Goal: Information Seeking & Learning: Find specific fact

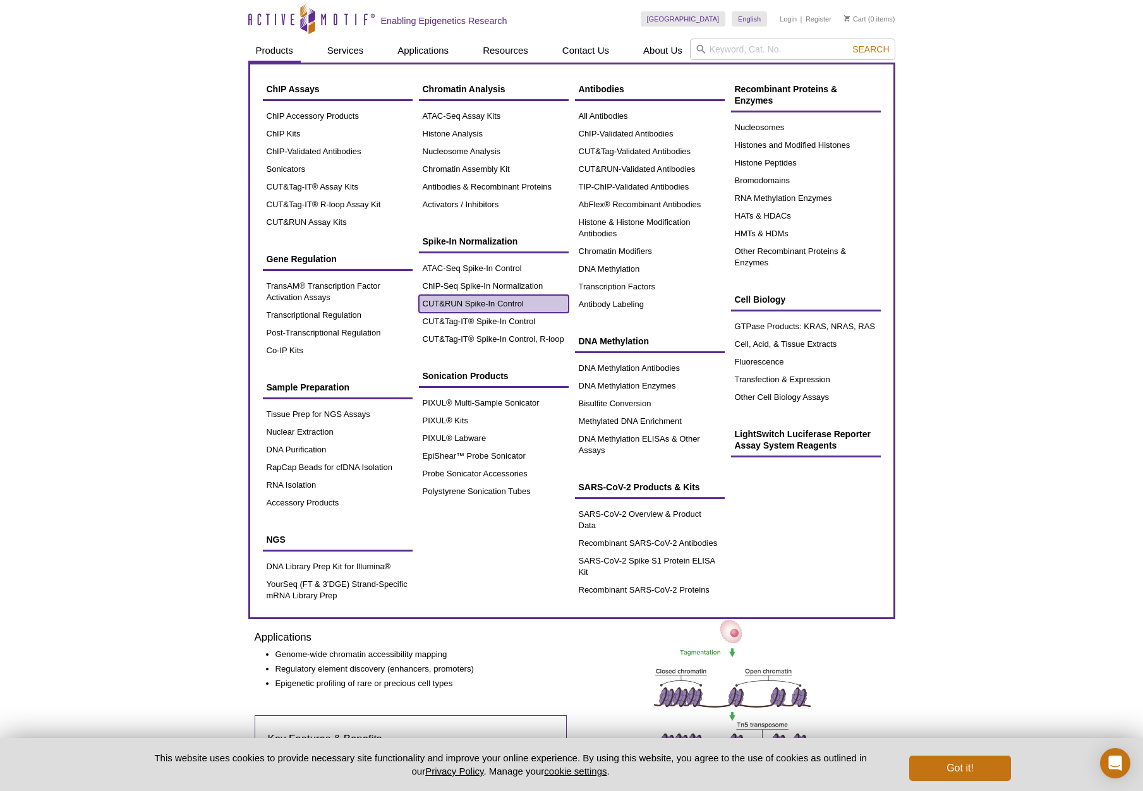
click at [462, 306] on link "CUT&RUN Spike-In Control" at bounding box center [494, 304] width 150 height 18
click at [467, 305] on link "CUT&RUN Spike-In Control" at bounding box center [494, 304] width 150 height 18
click at [511, 302] on link "CUT&RUN Spike-In Control" at bounding box center [494, 304] width 150 height 18
click at [514, 302] on link "CUT&RUN Spike-In Control" at bounding box center [494, 304] width 150 height 18
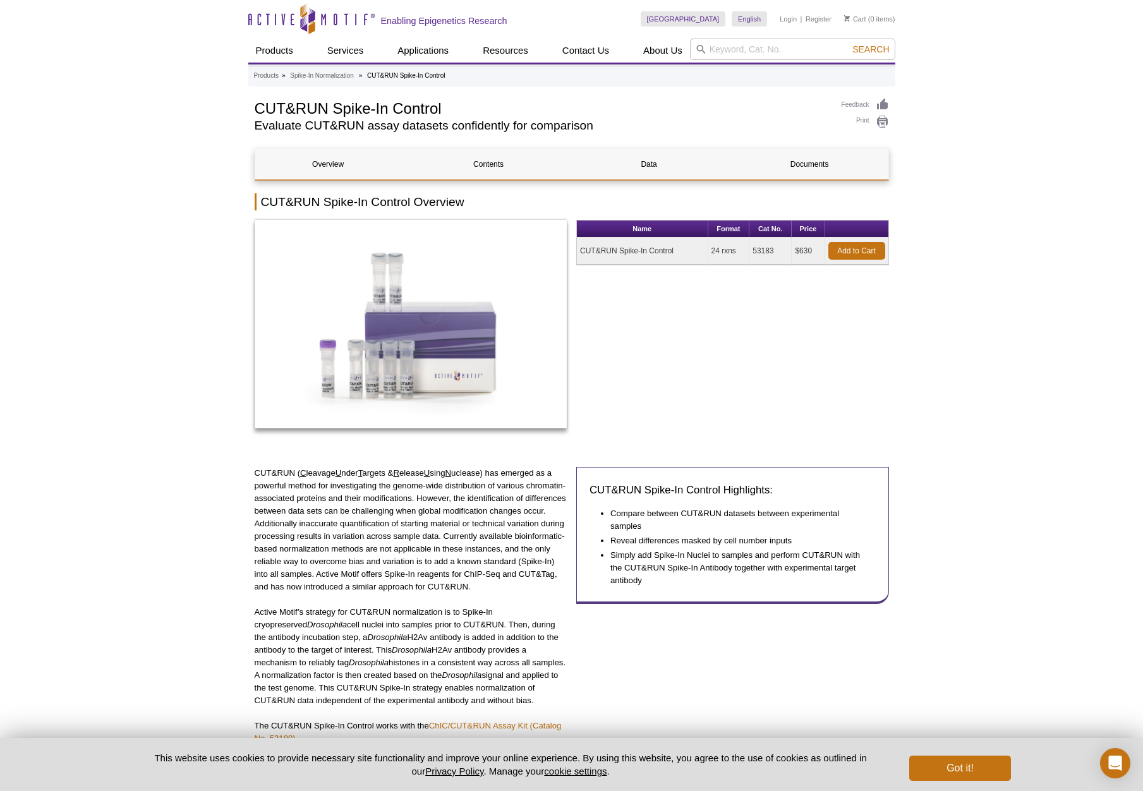
drag, startPoint x: 748, startPoint y: 316, endPoint x: 725, endPoint y: 313, distance: 23.0
click at [748, 316] on div "Name Format Cat No. Price CUT&RUN Spike-In Control 24 rxns 53183 $630 Add to Ca…" at bounding box center [732, 331] width 313 height 222
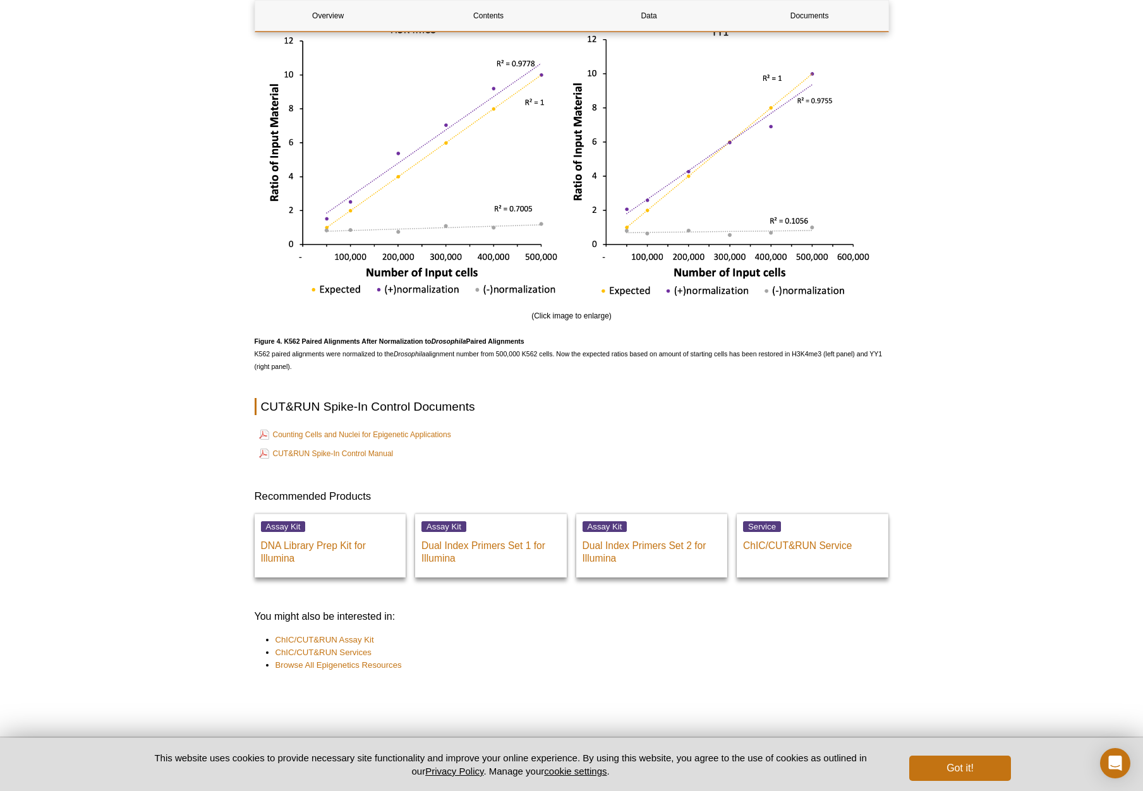
scroll to position [2343, 0]
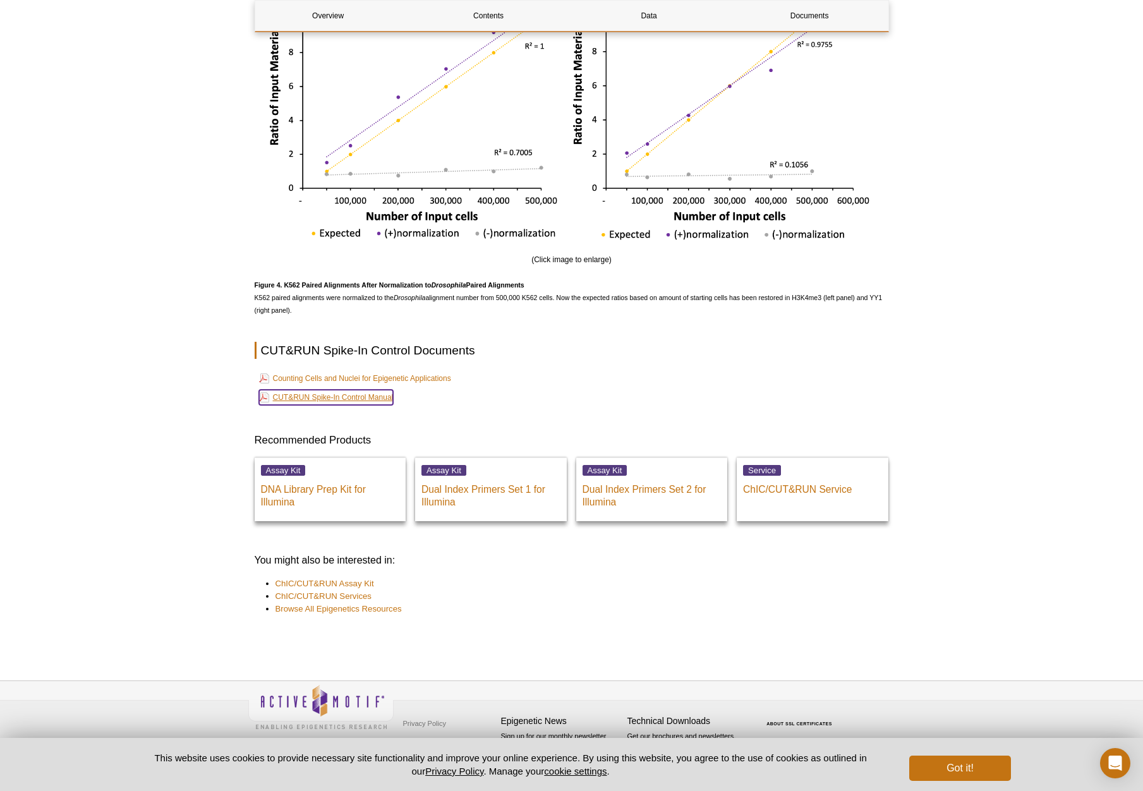
click at [345, 396] on link "CUT&RUN Spike-In Control Manual" at bounding box center [326, 397] width 135 height 15
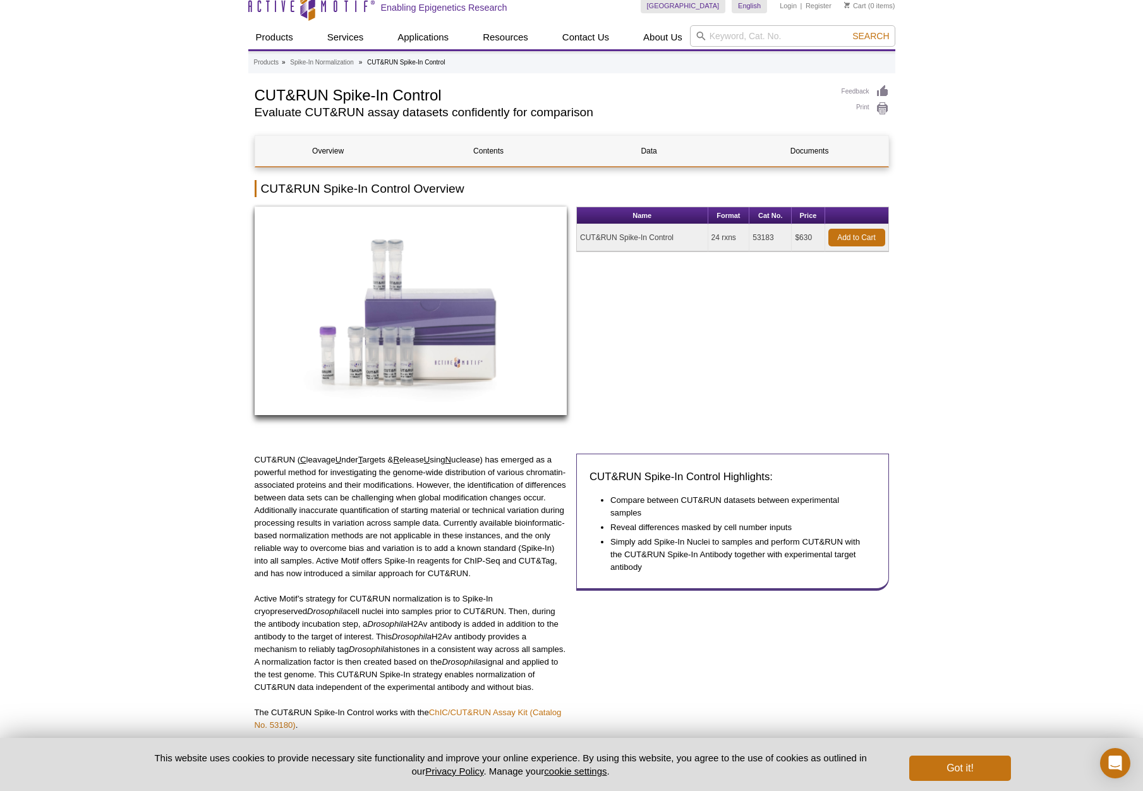
scroll to position [0, 0]
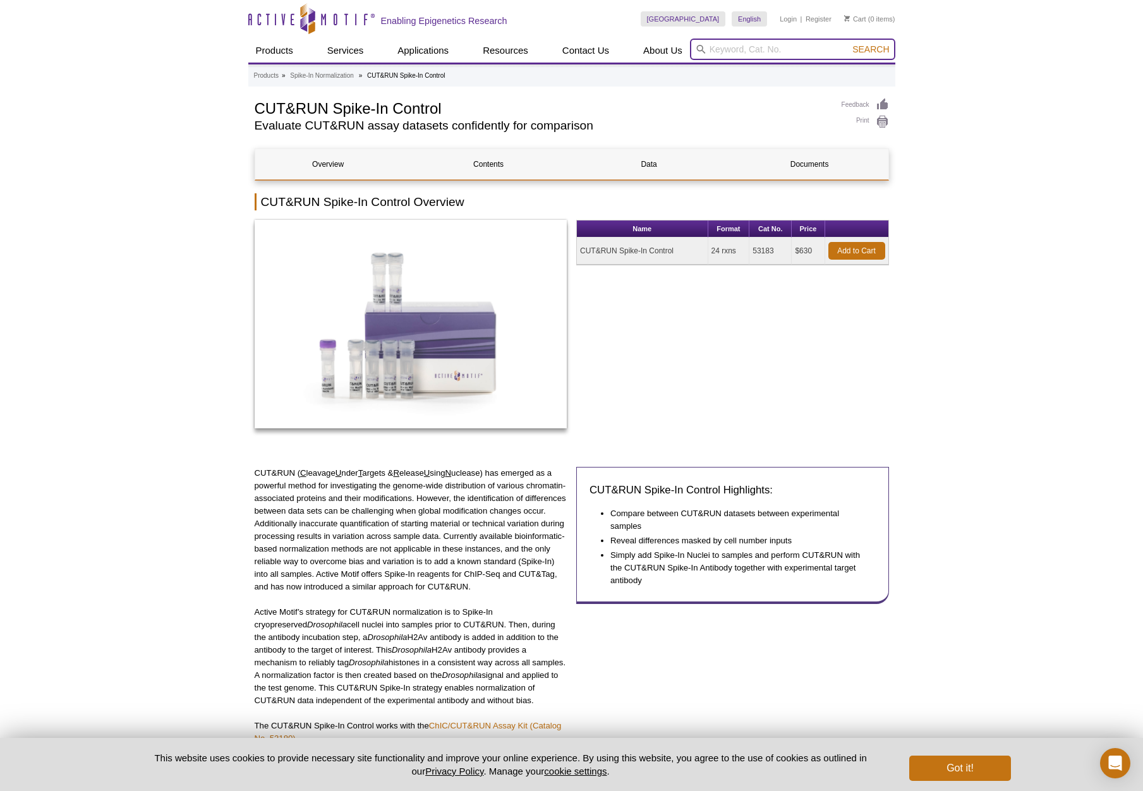
click at [748, 50] on input "search" at bounding box center [792, 49] width 205 height 21
click at [837, 69] on li "61751 / 61752 – Histone H2Av antibody (mAb) (Clone 10E9.D1)" at bounding box center [811, 70] width 239 height 18
type input "61751 / 61752 – Histone H2Av antibody (mAb) (Clone 10E9.D1)"
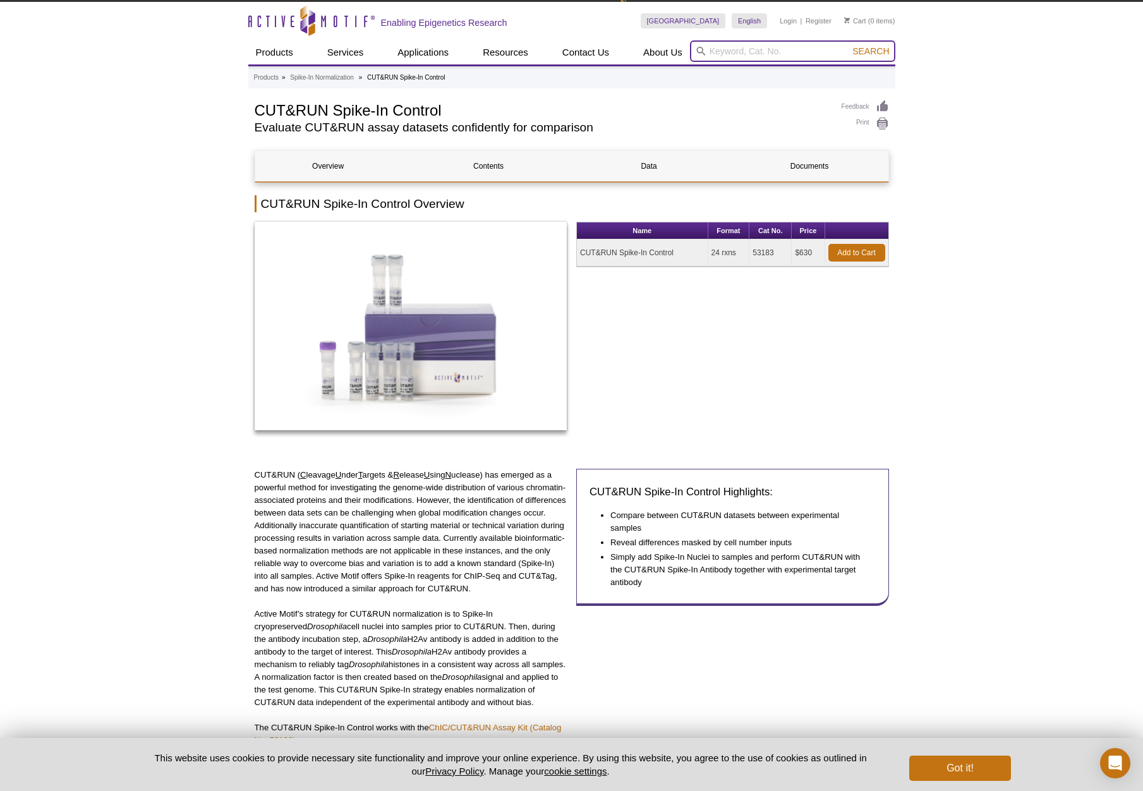
click at [750, 57] on input "search" at bounding box center [792, 50] width 205 height 21
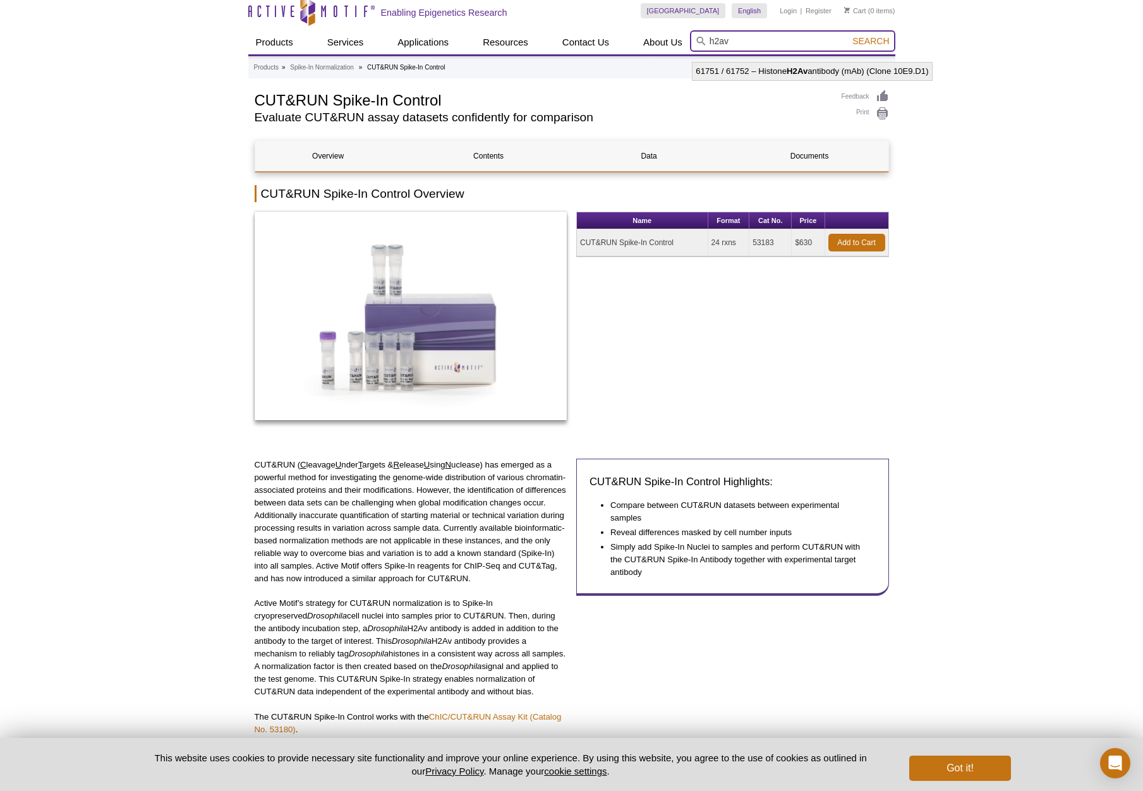
scroll to position [11, 0]
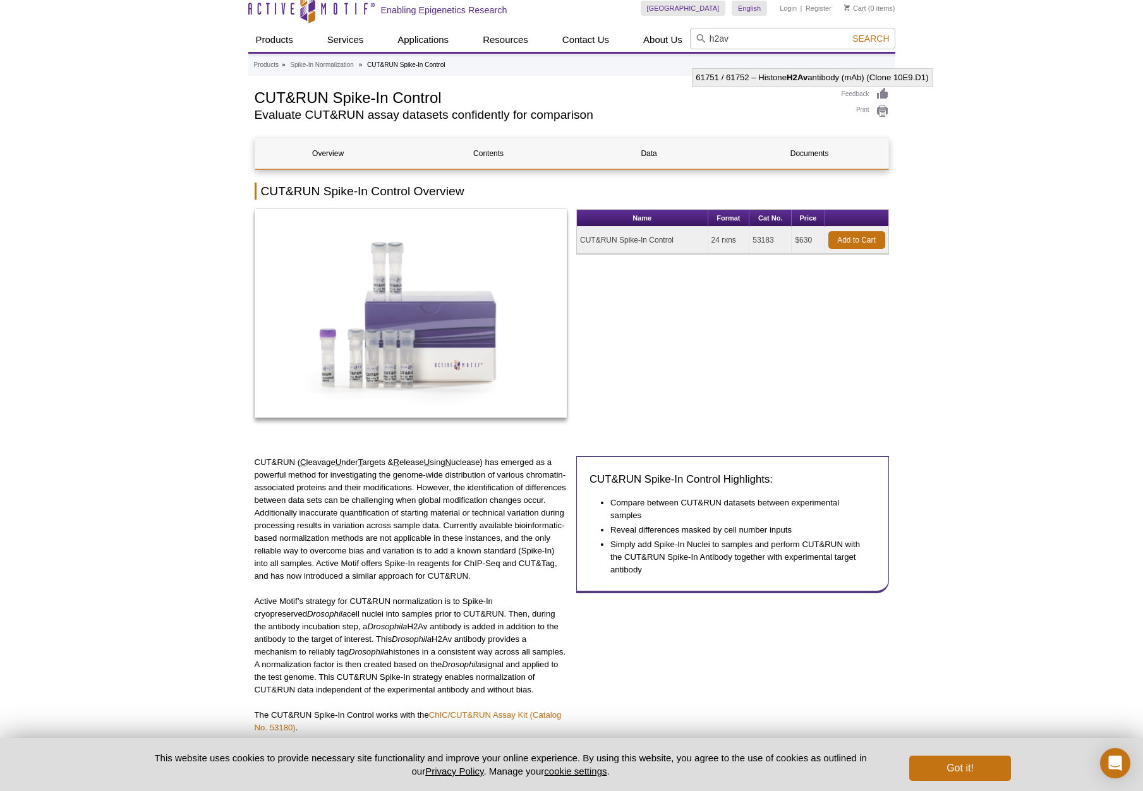
click at [769, 71] on li "61751 / 61752 – Histone H2Av antibody (mAb) (Clone 10E9.D1)" at bounding box center [811, 78] width 239 height 18
type input "61751 / 61752 – Histone H2Av antibody (mAb) (Clone 10E9.D1)"
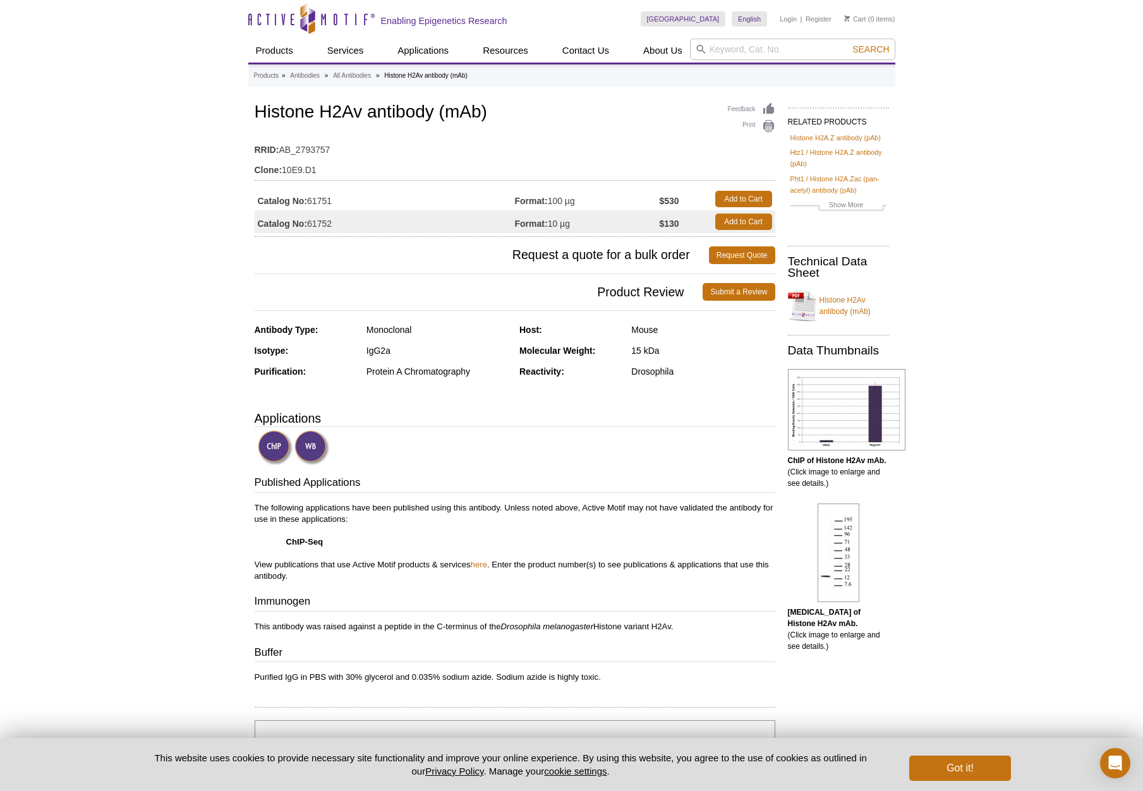
drag, startPoint x: 344, startPoint y: 200, endPoint x: 309, endPoint y: 201, distance: 35.4
click at [309, 201] on td "Catalog No: 61751" at bounding box center [385, 199] width 260 height 23
drag, startPoint x: 250, startPoint y: 110, endPoint x: 521, endPoint y: 110, distance: 270.9
drag, startPoint x: 347, startPoint y: 201, endPoint x: 372, endPoint y: 201, distance: 24.6
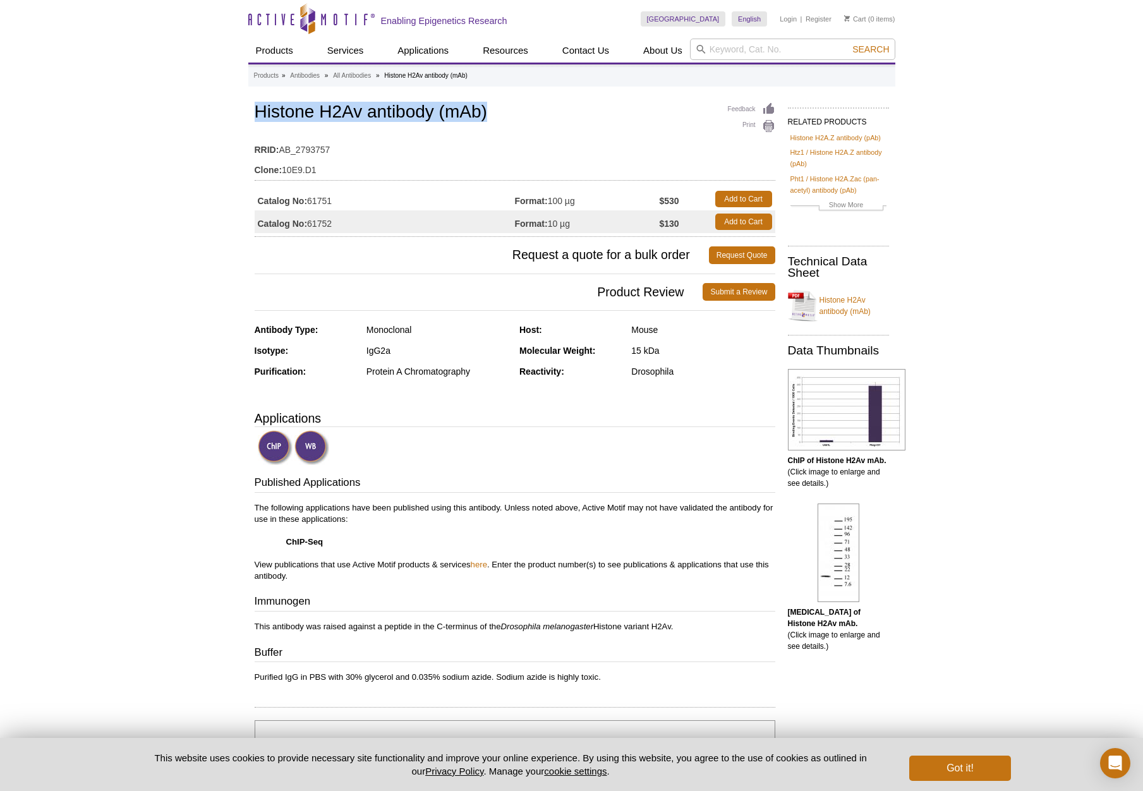
click at [372, 201] on td "Catalog No: 61751" at bounding box center [385, 199] width 260 height 23
copy td "61751"
drag, startPoint x: 492, startPoint y: 110, endPoint x: 246, endPoint y: 107, distance: 246.3
copy h1 "Histone H2Av antibody (mAb)"
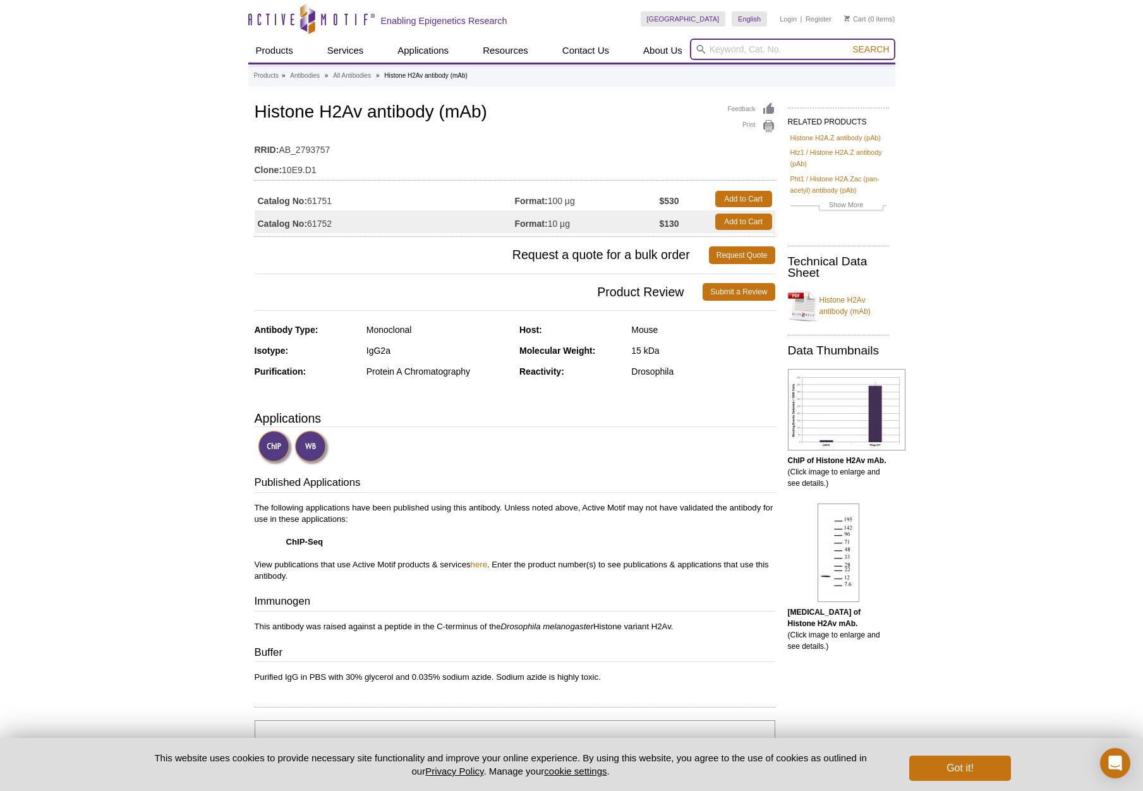
click at [727, 50] on input "search" at bounding box center [792, 49] width 205 height 21
type input "h2av"
click at [848, 44] on button "Search" at bounding box center [870, 49] width 44 height 11
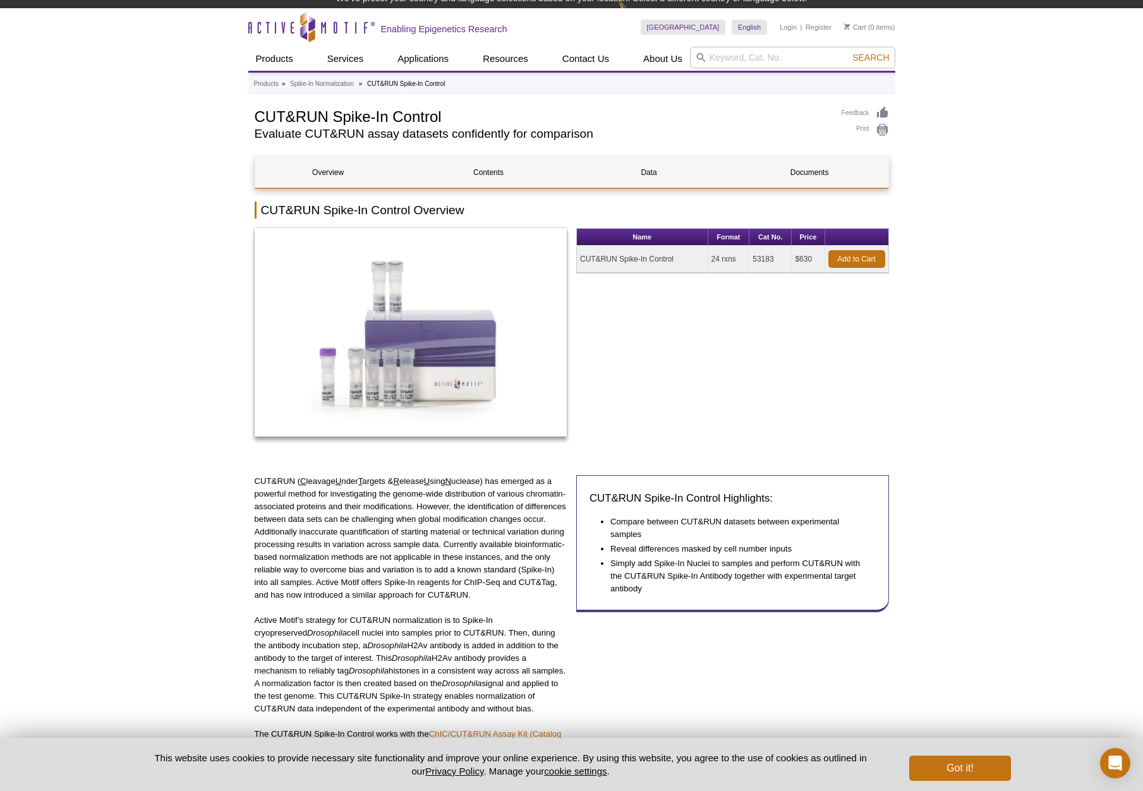
drag, startPoint x: 774, startPoint y: 258, endPoint x: 729, endPoint y: 256, distance: 44.9
click at [729, 256] on tr "CUT&RUN Spike-In Control 24 rxns 53183 $630 Add to Cart" at bounding box center [732, 259] width 311 height 27
click at [775, 260] on td "53183" at bounding box center [770, 259] width 42 height 27
drag, startPoint x: 777, startPoint y: 256, endPoint x: 752, endPoint y: 261, distance: 25.0
click at [752, 261] on td "53183" at bounding box center [770, 259] width 42 height 27
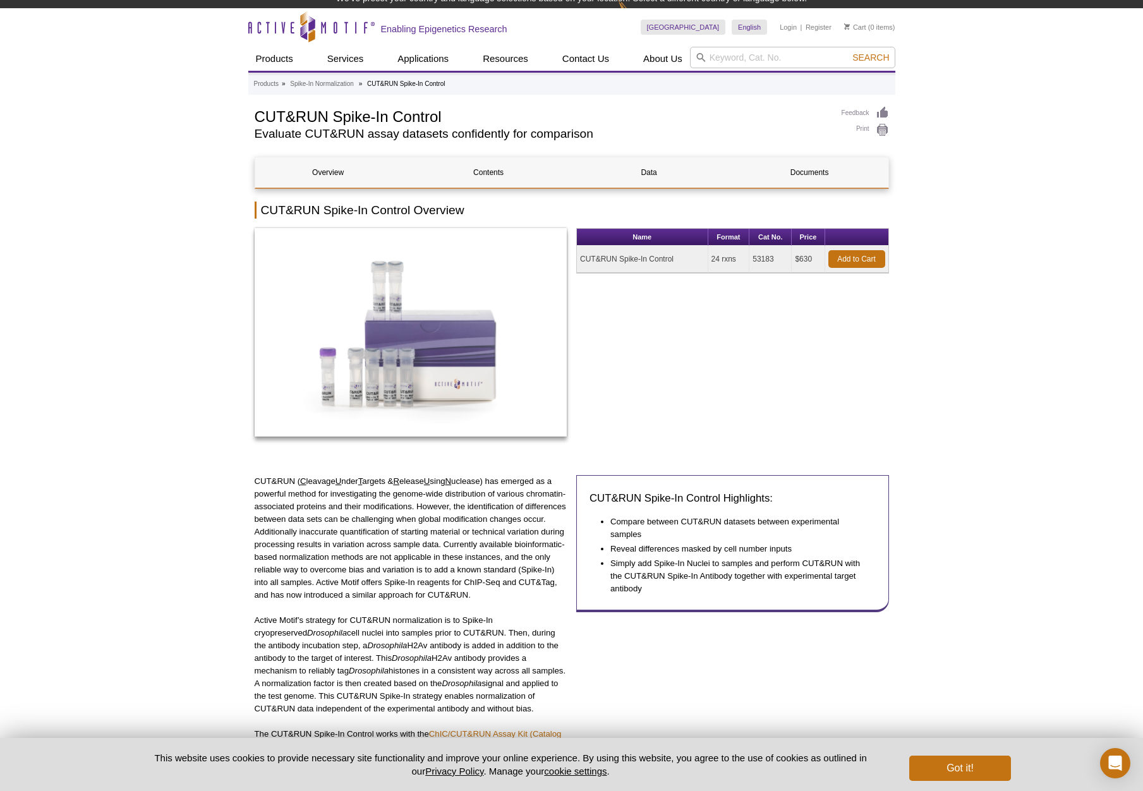
copy td "53183"
